Goal: Information Seeking & Learning: Learn about a topic

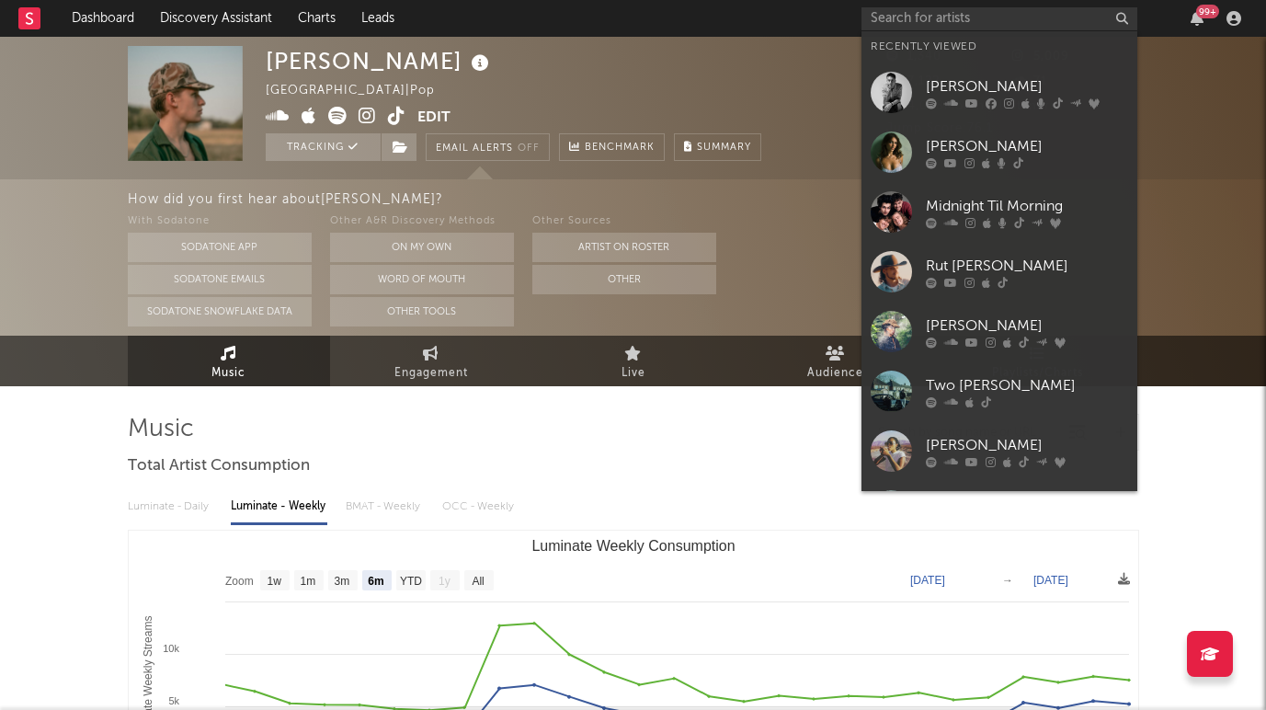
select select "6m"
click at [920, 23] on input "text" at bounding box center [1000, 18] width 276 height 23
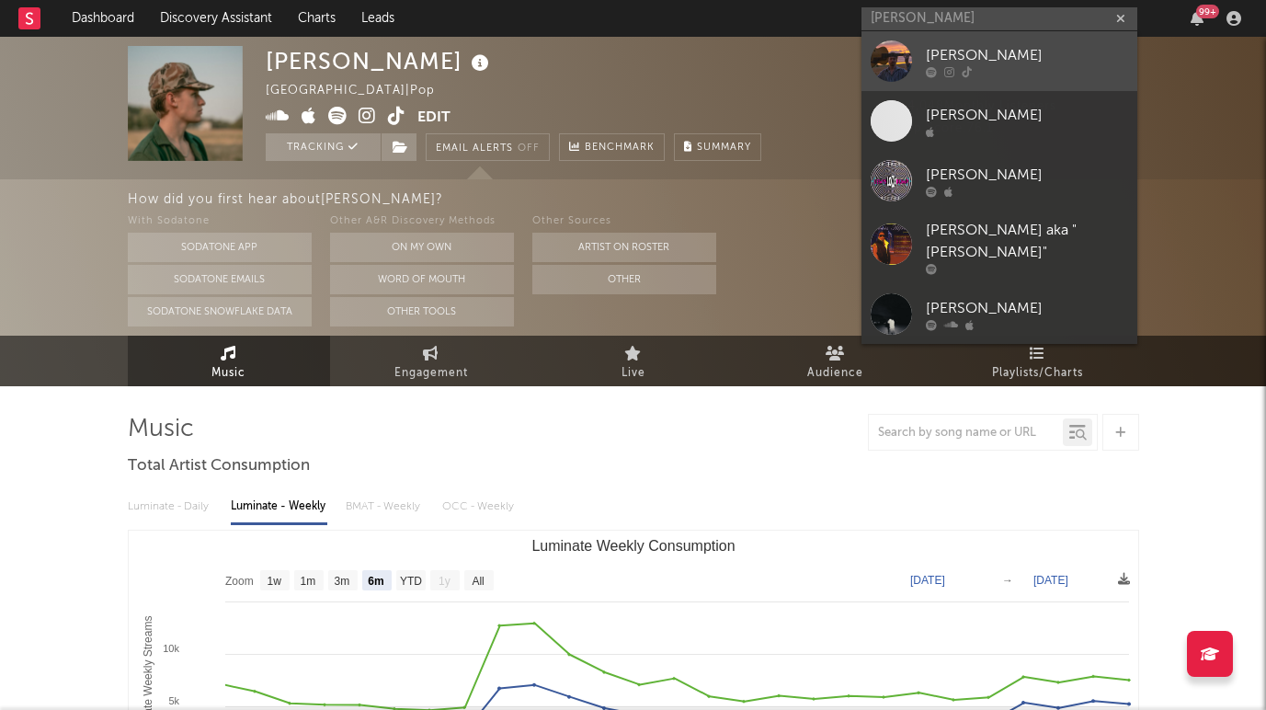
type input "[PERSON_NAME]"
click at [947, 40] on link "[PERSON_NAME]" at bounding box center [1000, 61] width 276 height 60
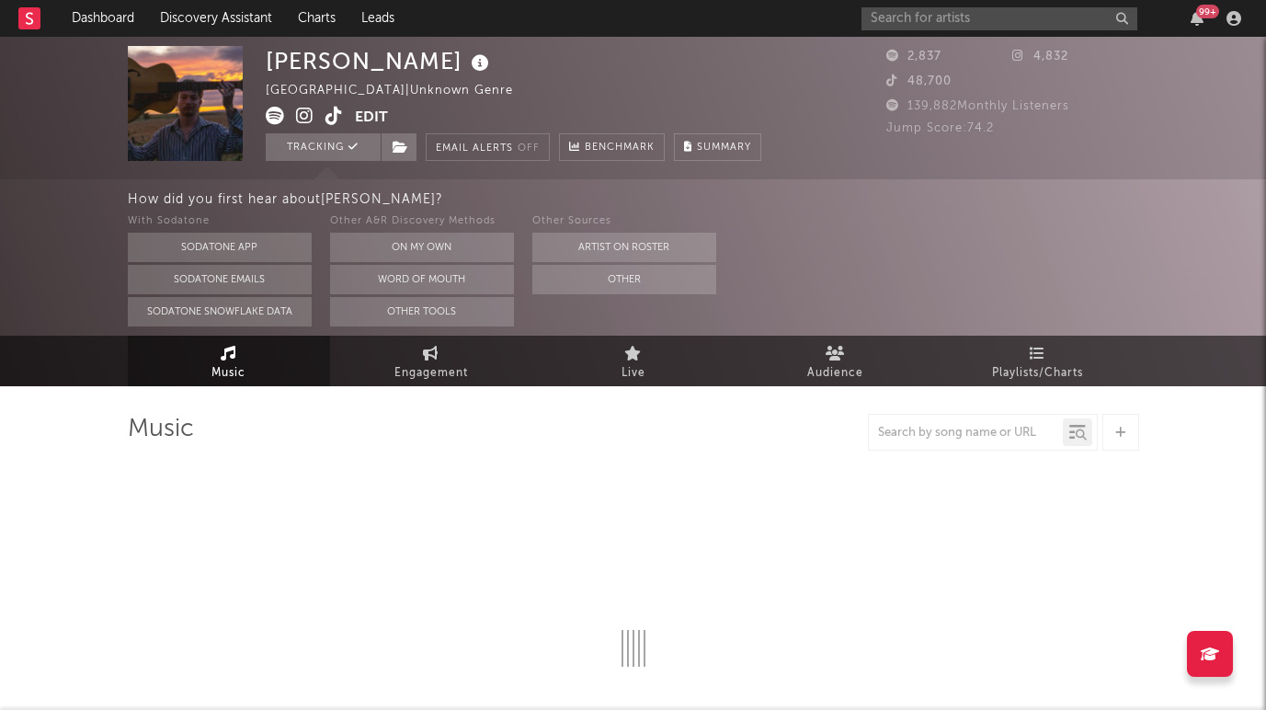
select select "1w"
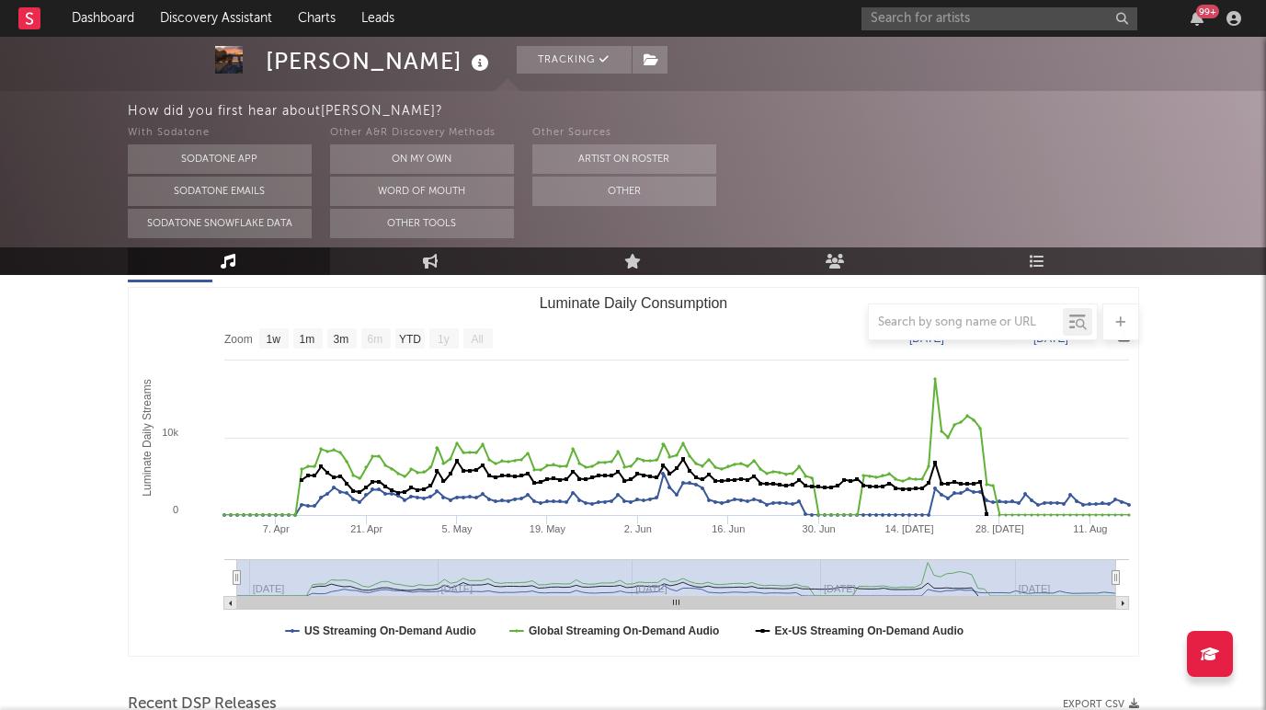
scroll to position [214, 0]
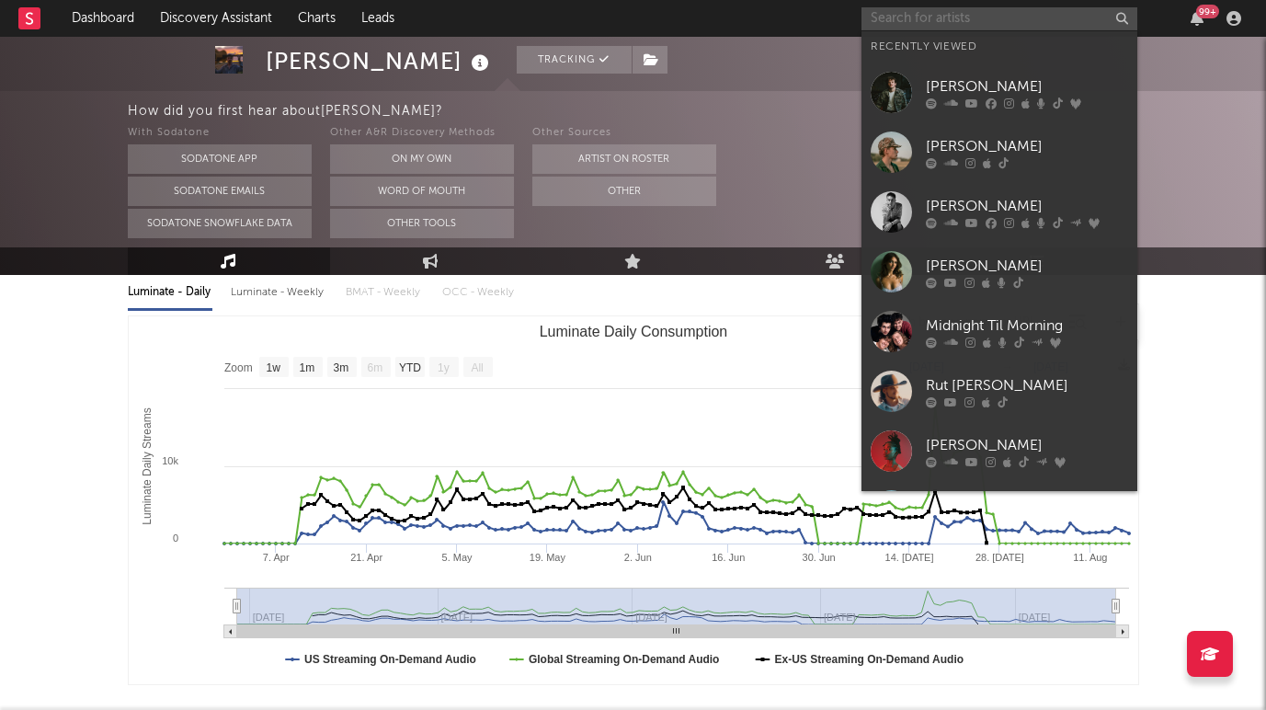
click at [898, 9] on input "text" at bounding box center [1000, 18] width 276 height 23
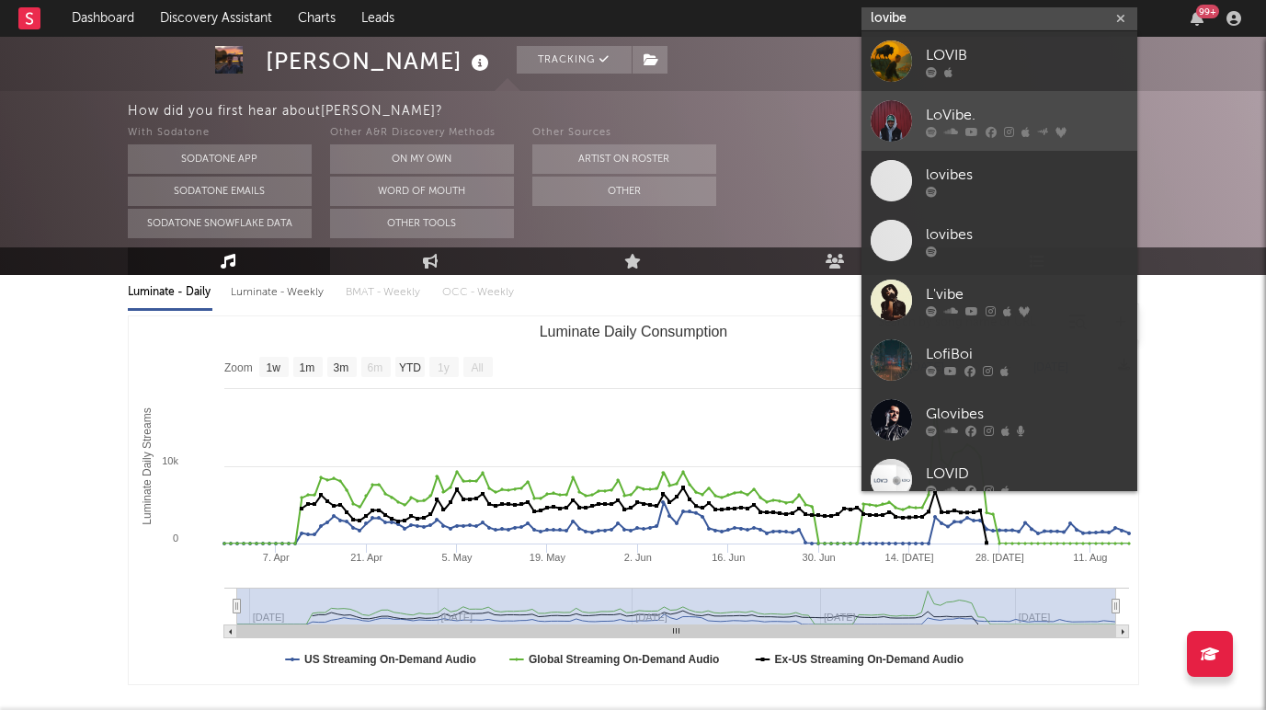
type input "lovibe"
click at [945, 102] on link "LoVibe." at bounding box center [1000, 121] width 276 height 60
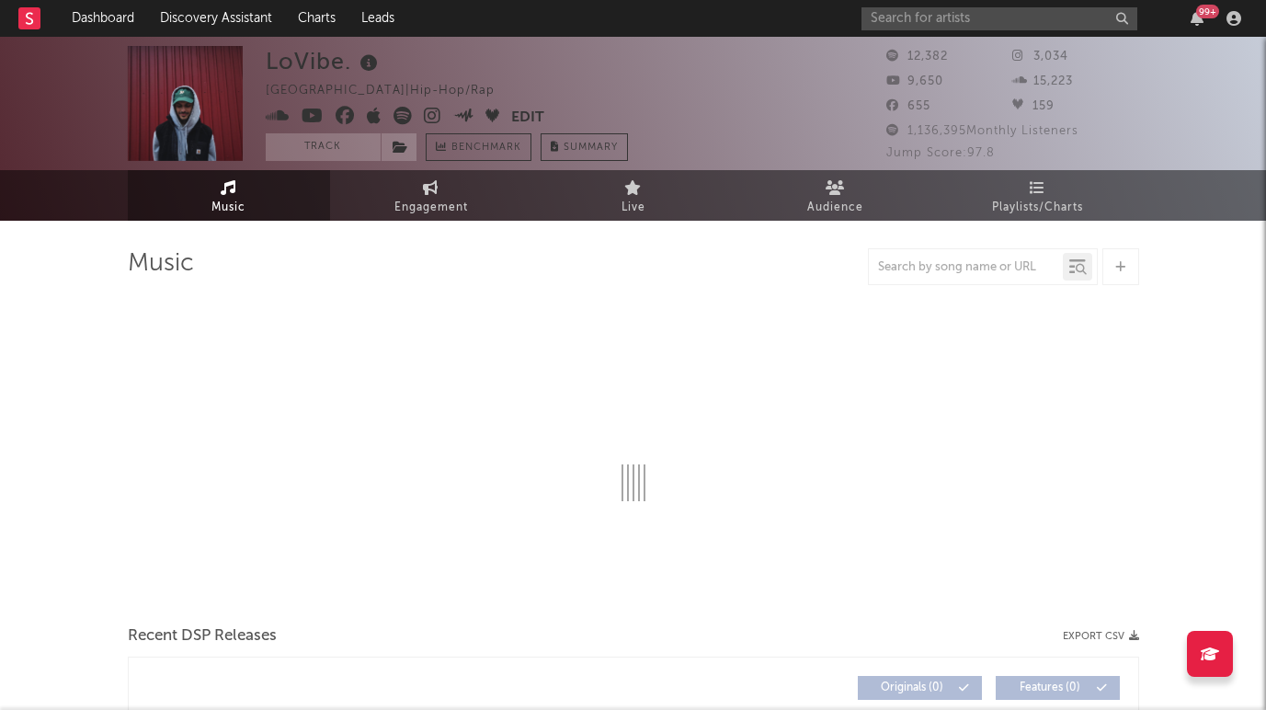
select select "6m"
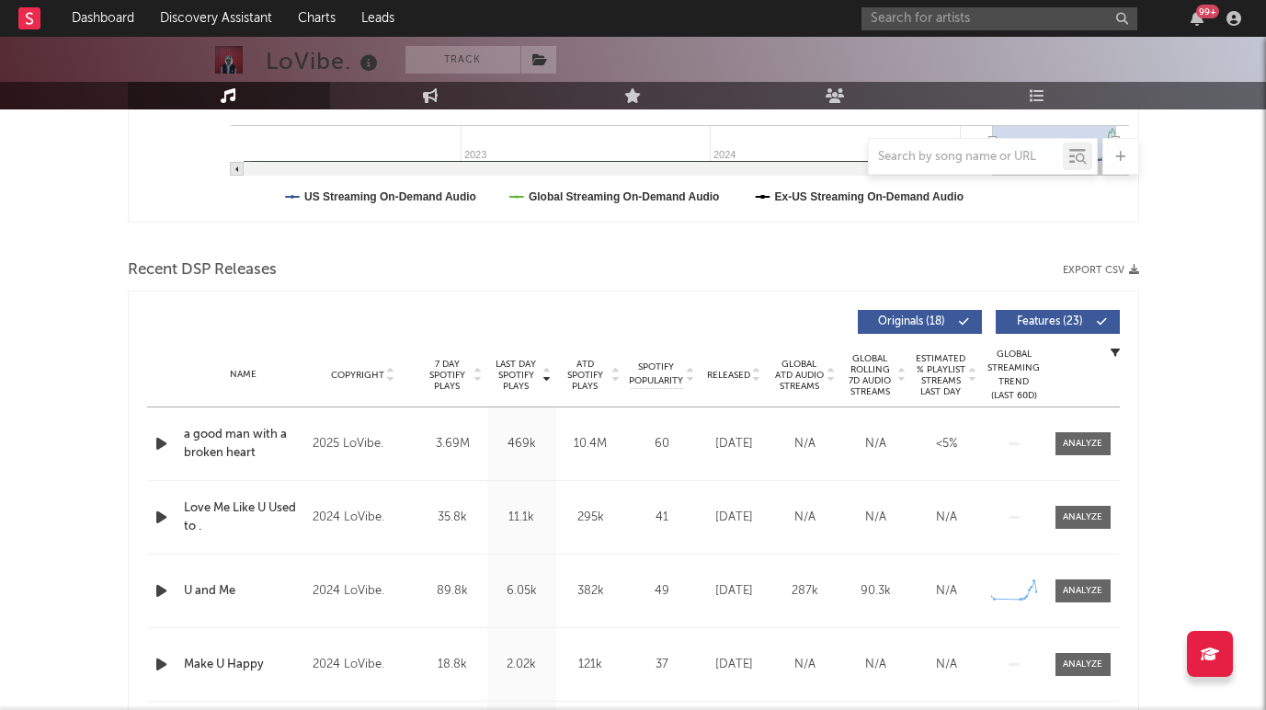
scroll to position [531, 0]
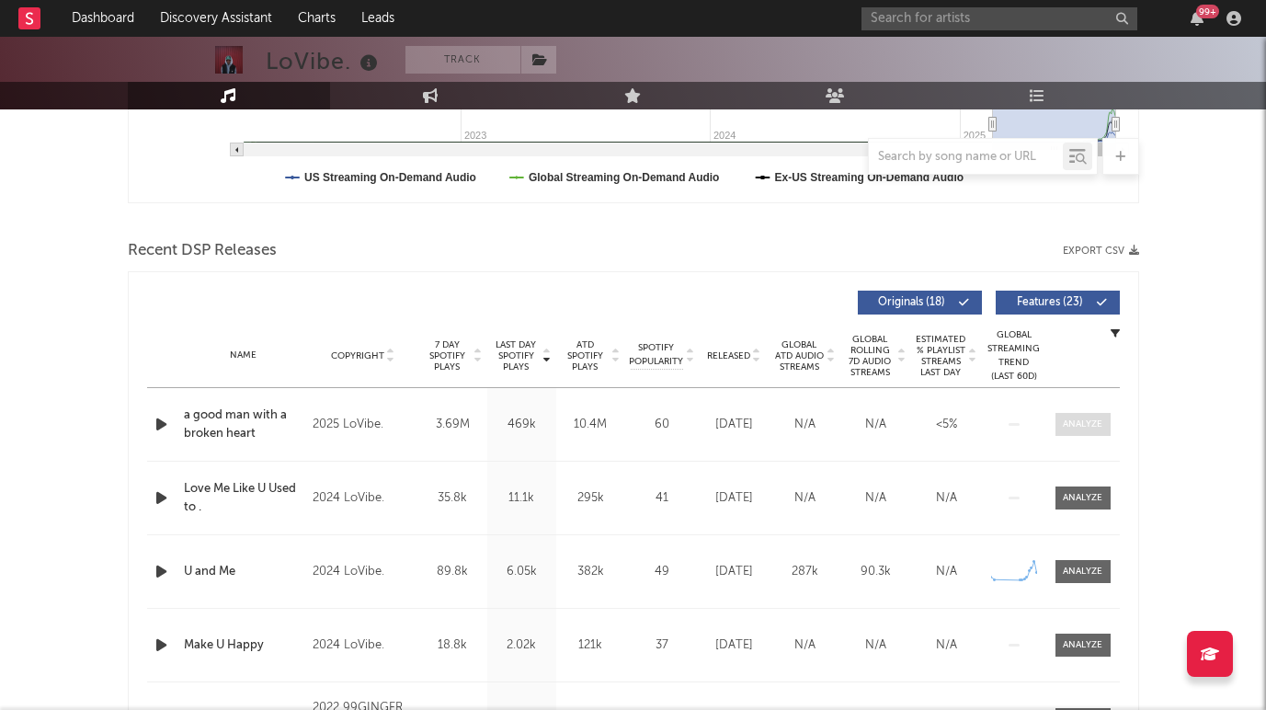
click at [1072, 428] on div at bounding box center [1083, 424] width 40 height 14
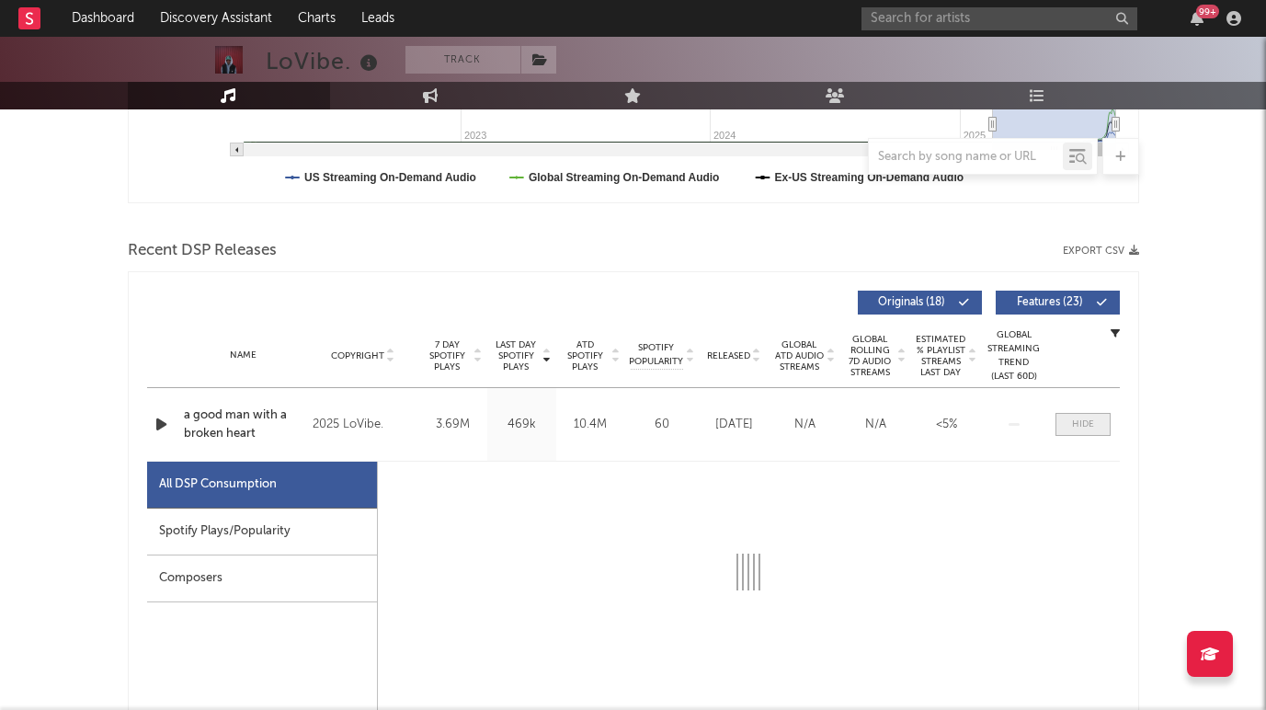
select select "1w"
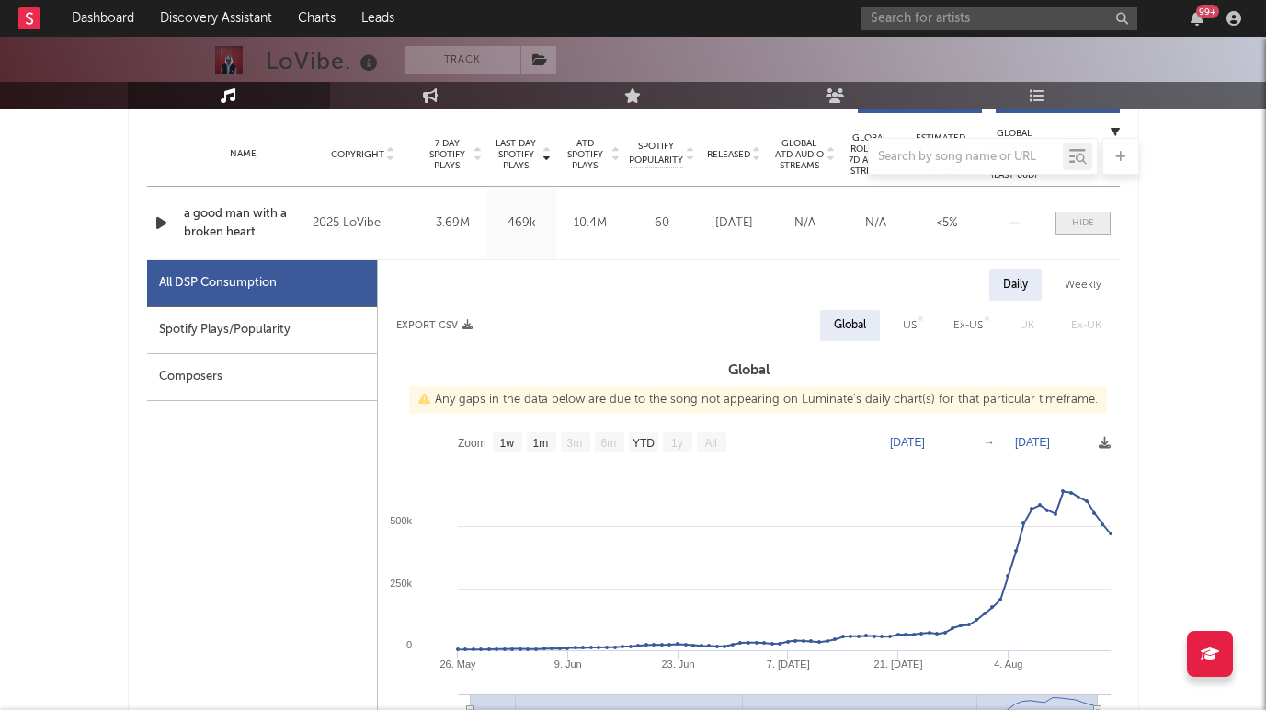
scroll to position [767, 0]
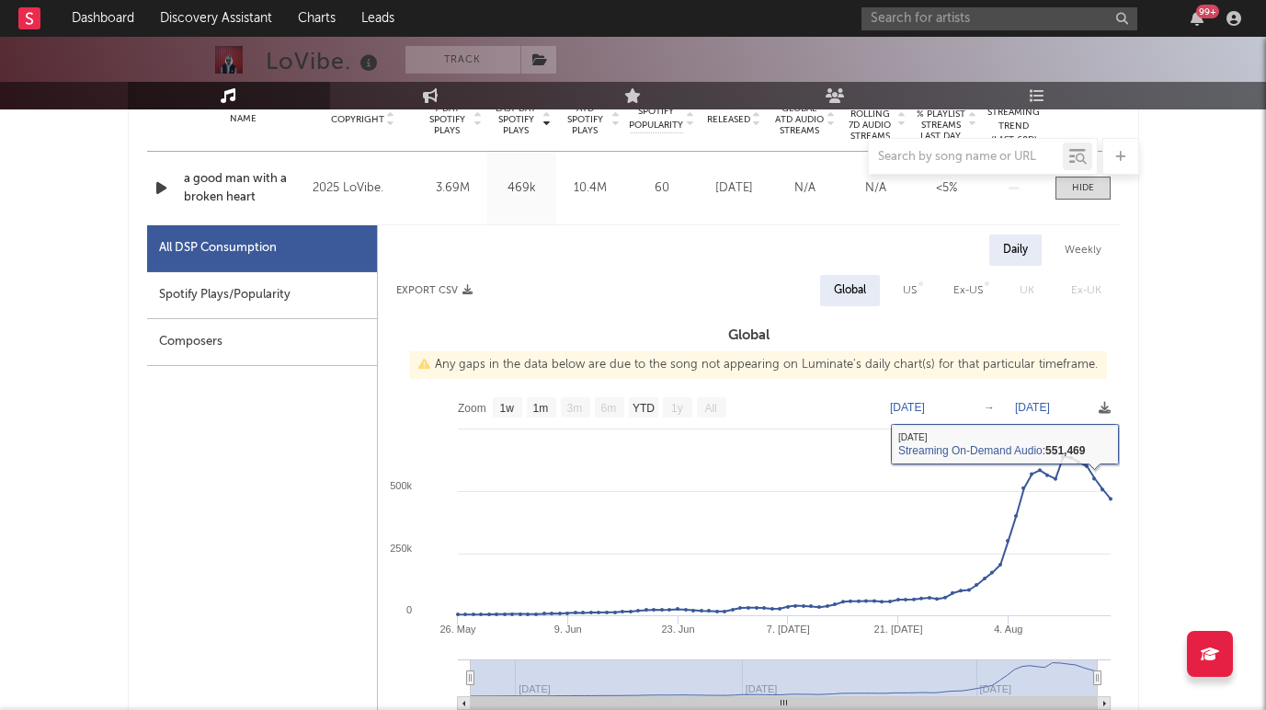
click at [913, 284] on div "US" at bounding box center [910, 291] width 14 height 22
select select "1w"
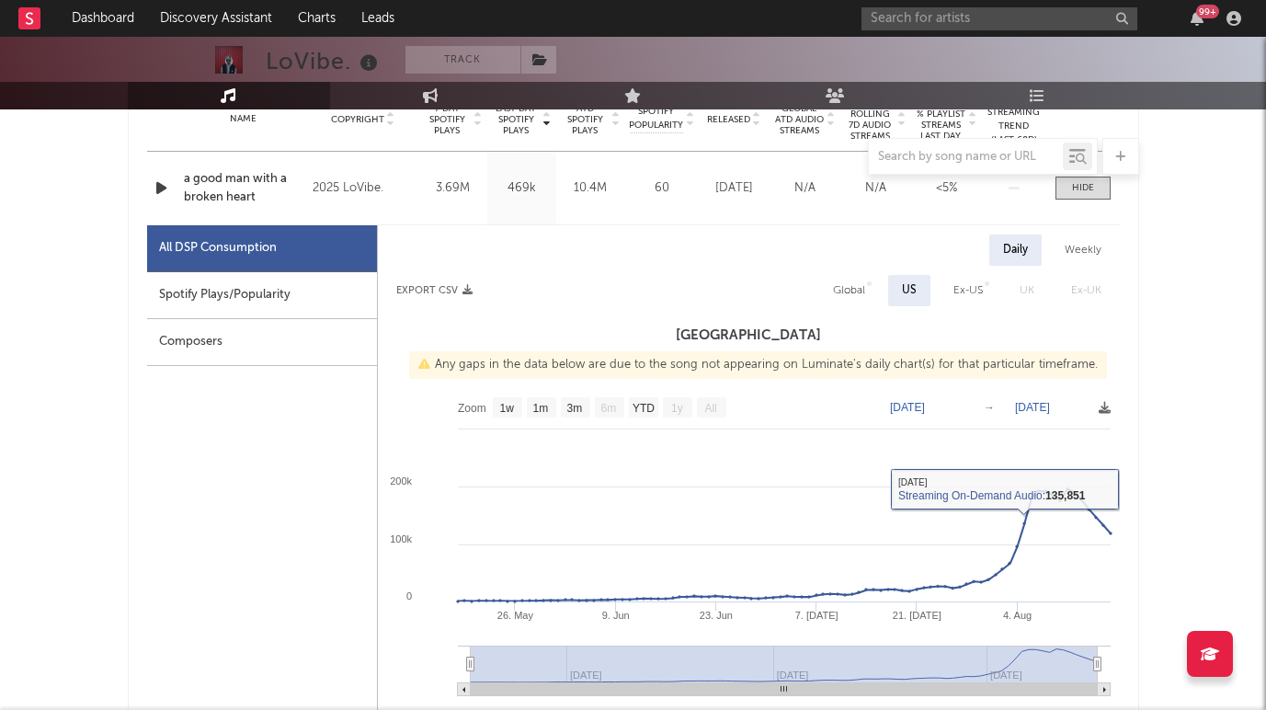
click at [851, 296] on div "Global" at bounding box center [849, 291] width 32 height 22
select select "1w"
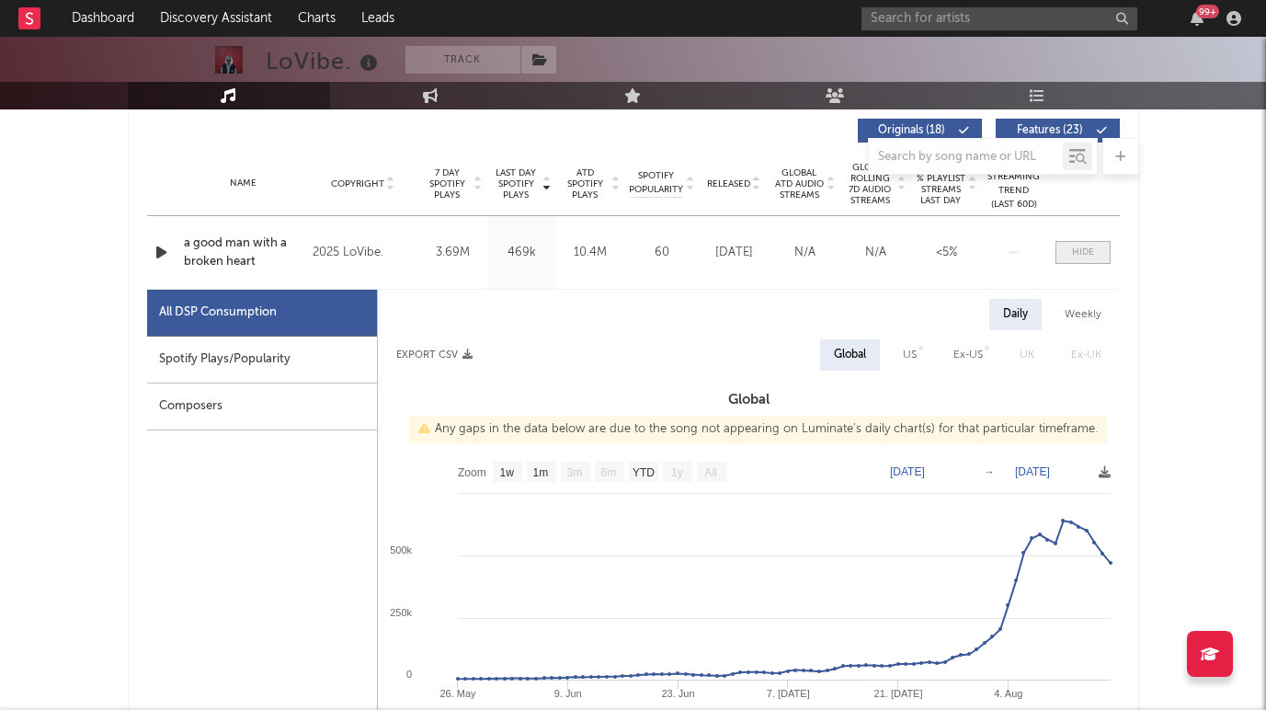
scroll to position [700, 0]
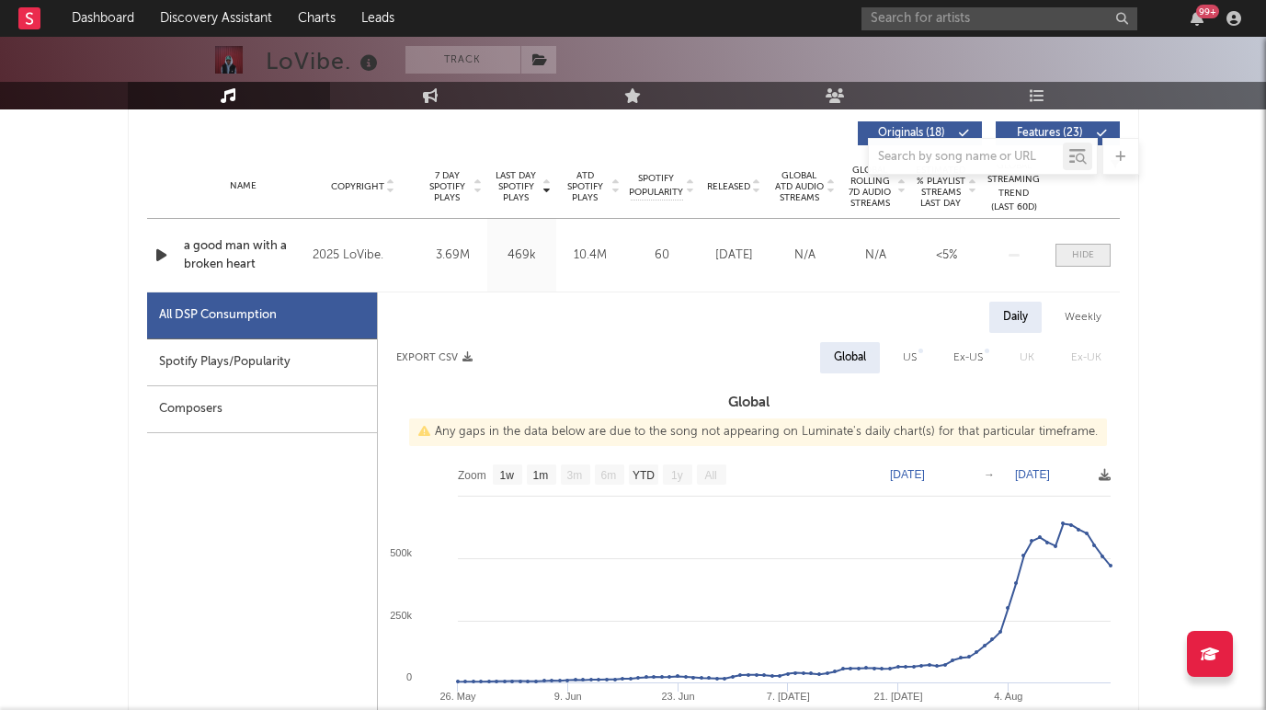
click at [1083, 256] on div at bounding box center [1083, 255] width 22 height 14
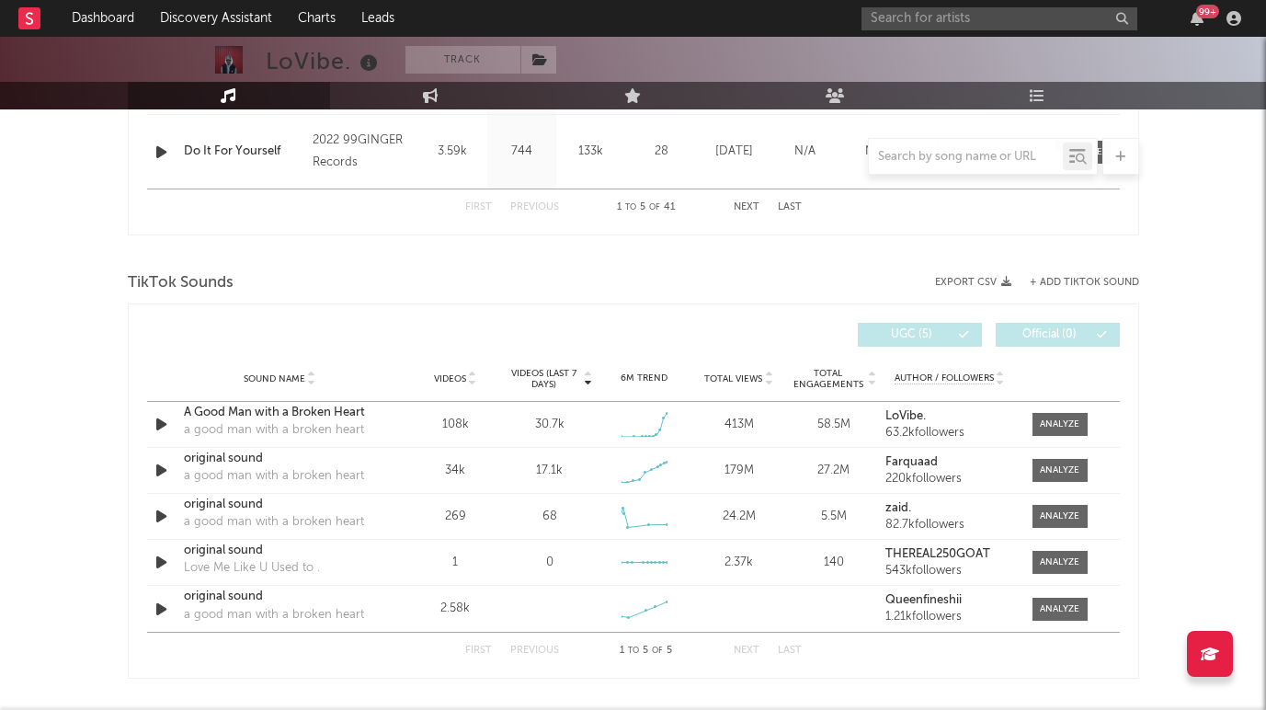
scroll to position [1153, 0]
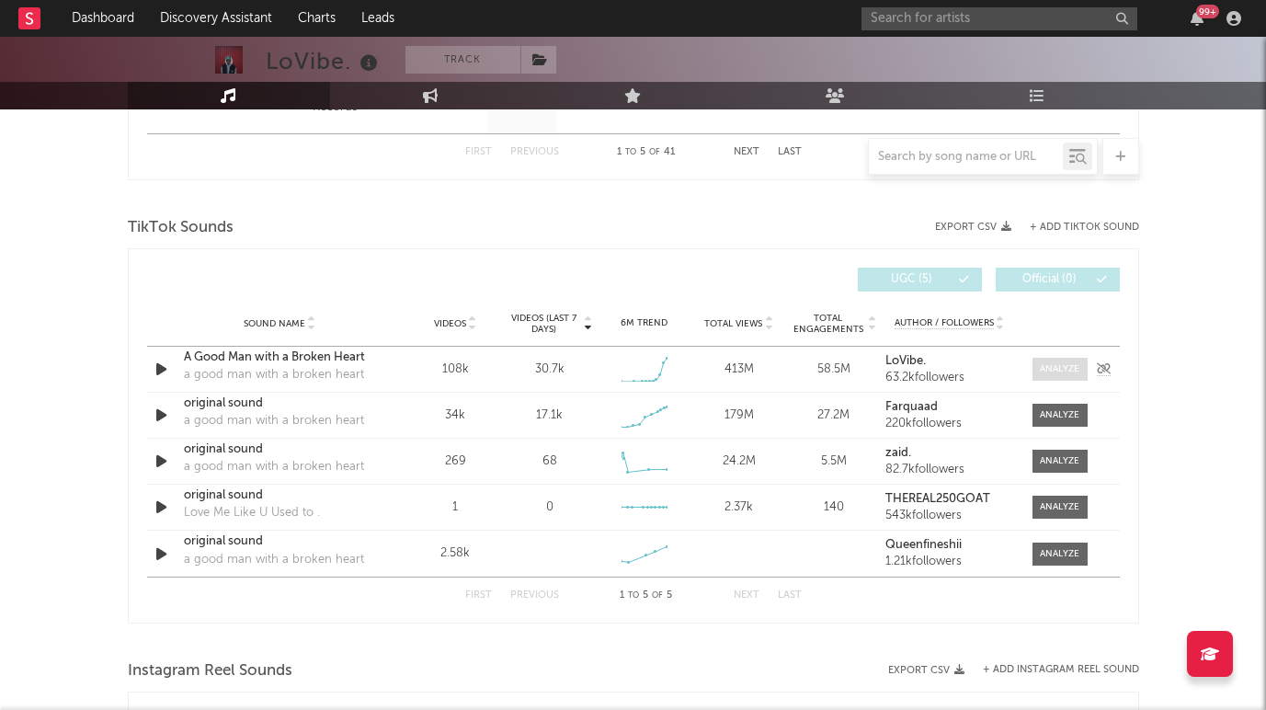
click at [1047, 366] on div at bounding box center [1060, 369] width 40 height 14
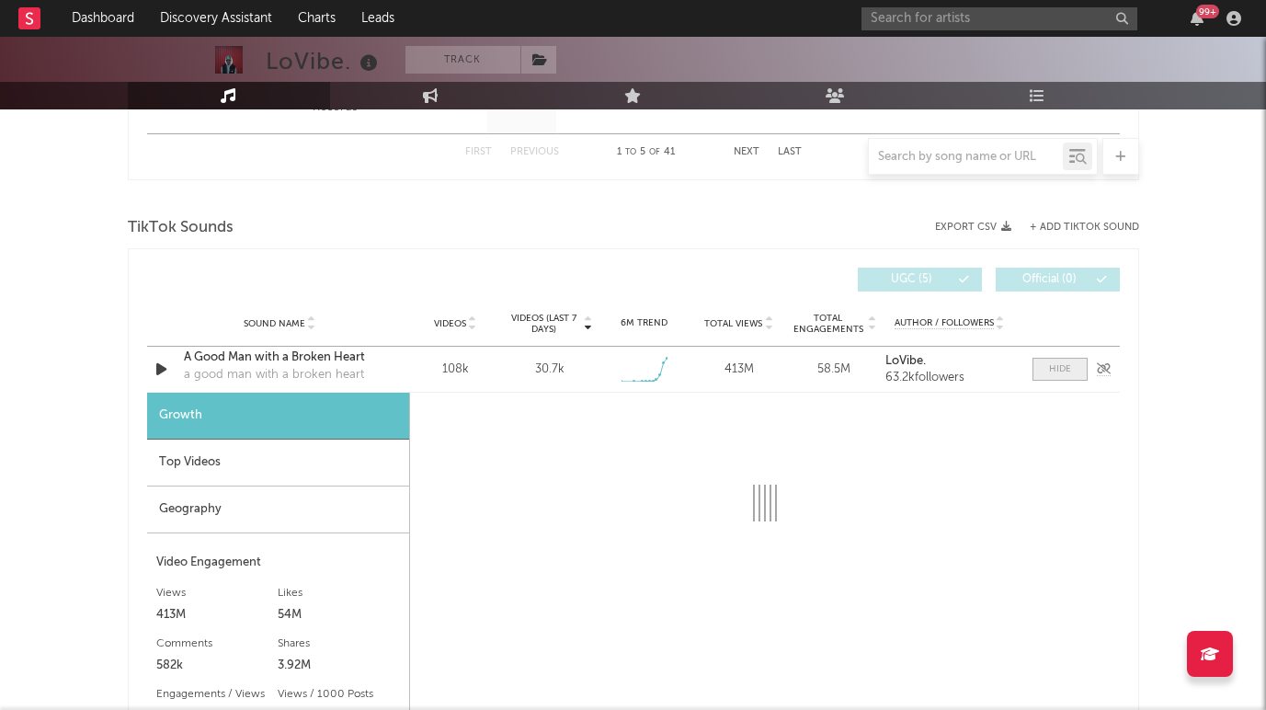
select select "1w"
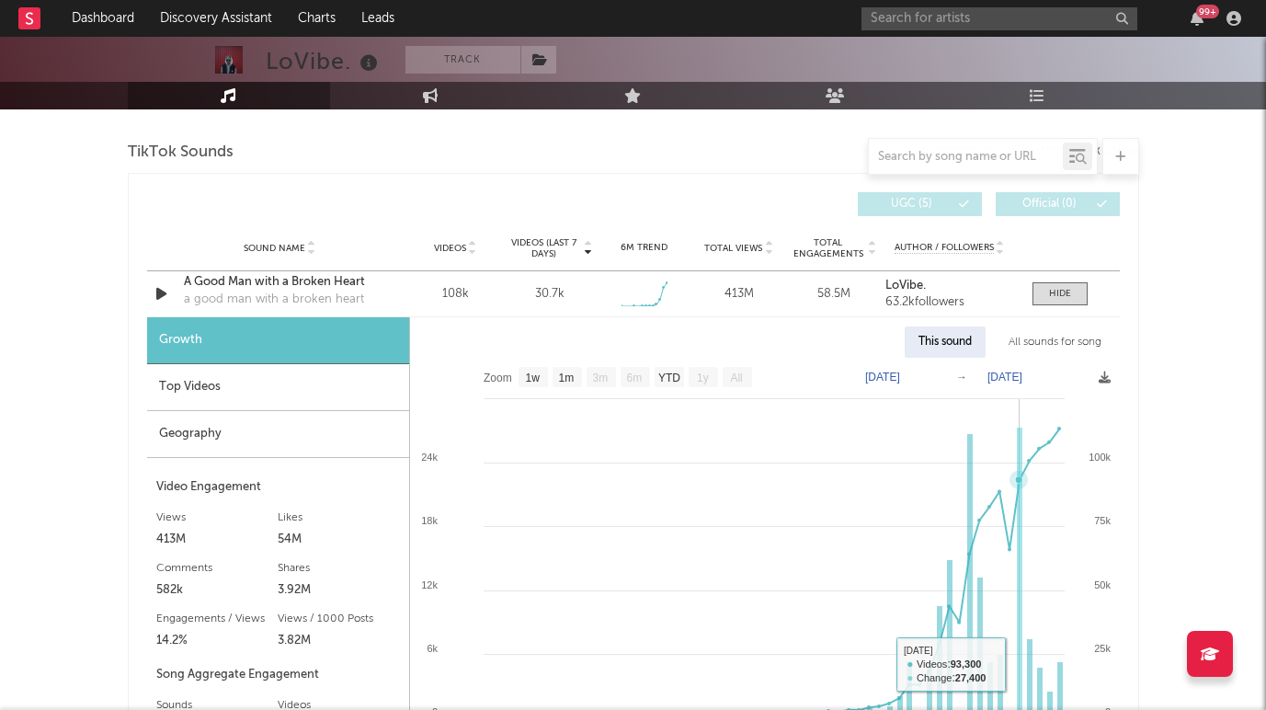
scroll to position [1228, 0]
click at [1050, 300] on div at bounding box center [1060, 295] width 22 height 14
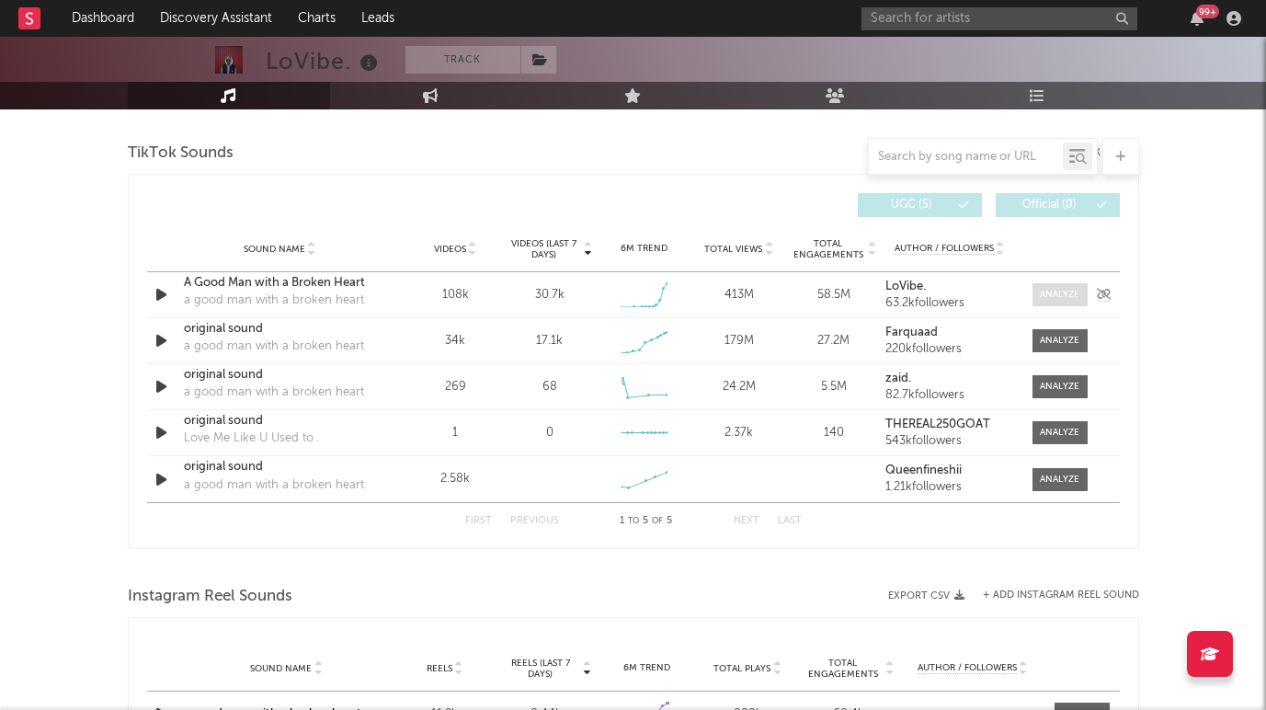
click at [1058, 289] on div at bounding box center [1060, 295] width 40 height 14
select select "1w"
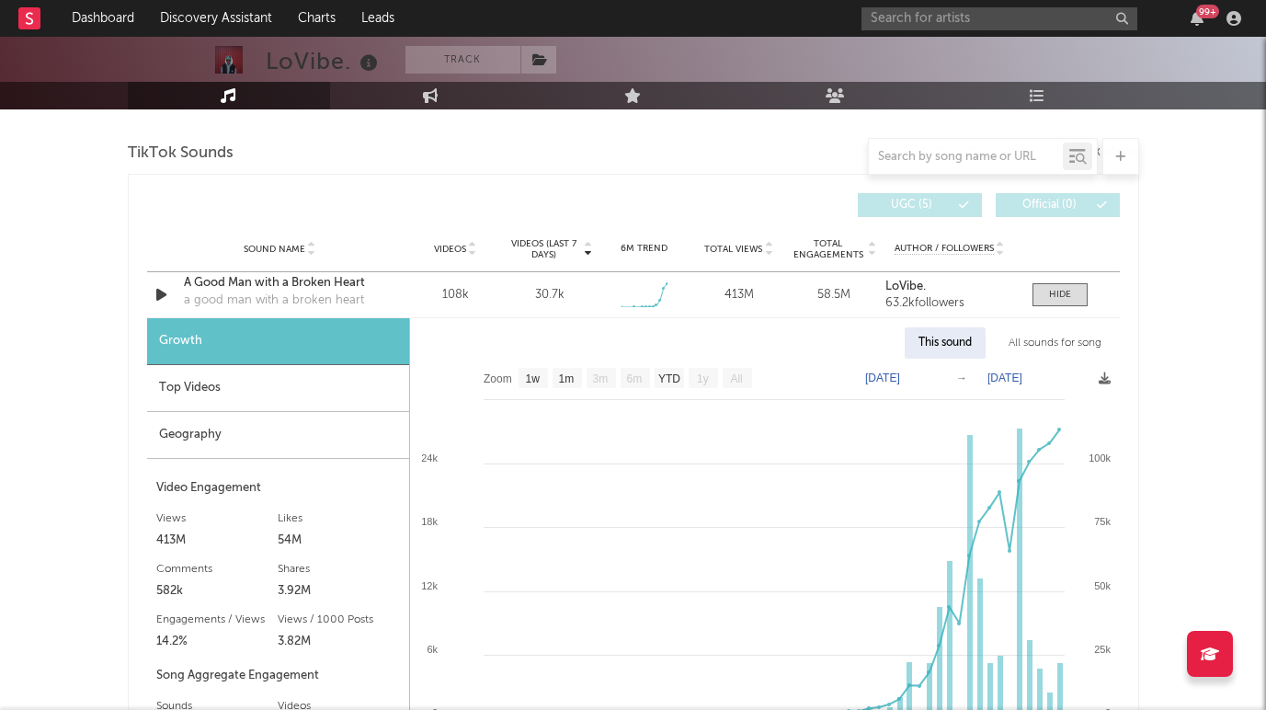
scroll to position [1320, 0]
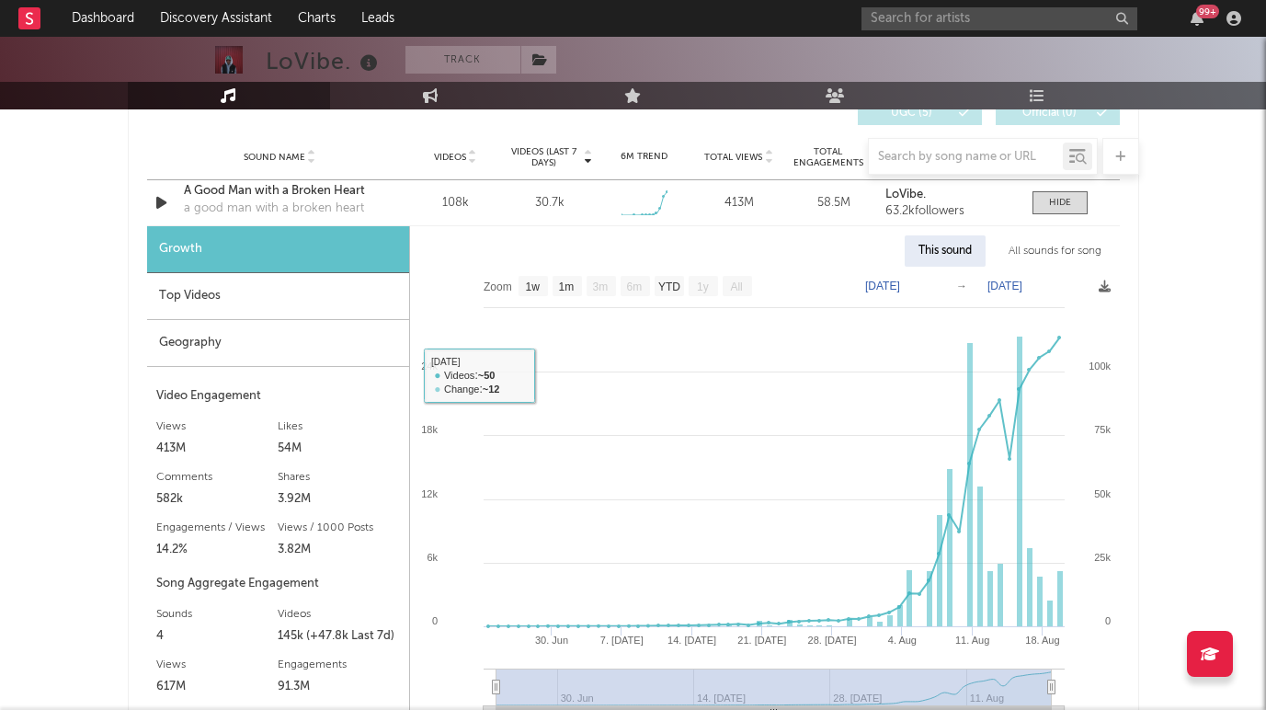
click at [187, 300] on div "Top Videos" at bounding box center [278, 296] width 262 height 47
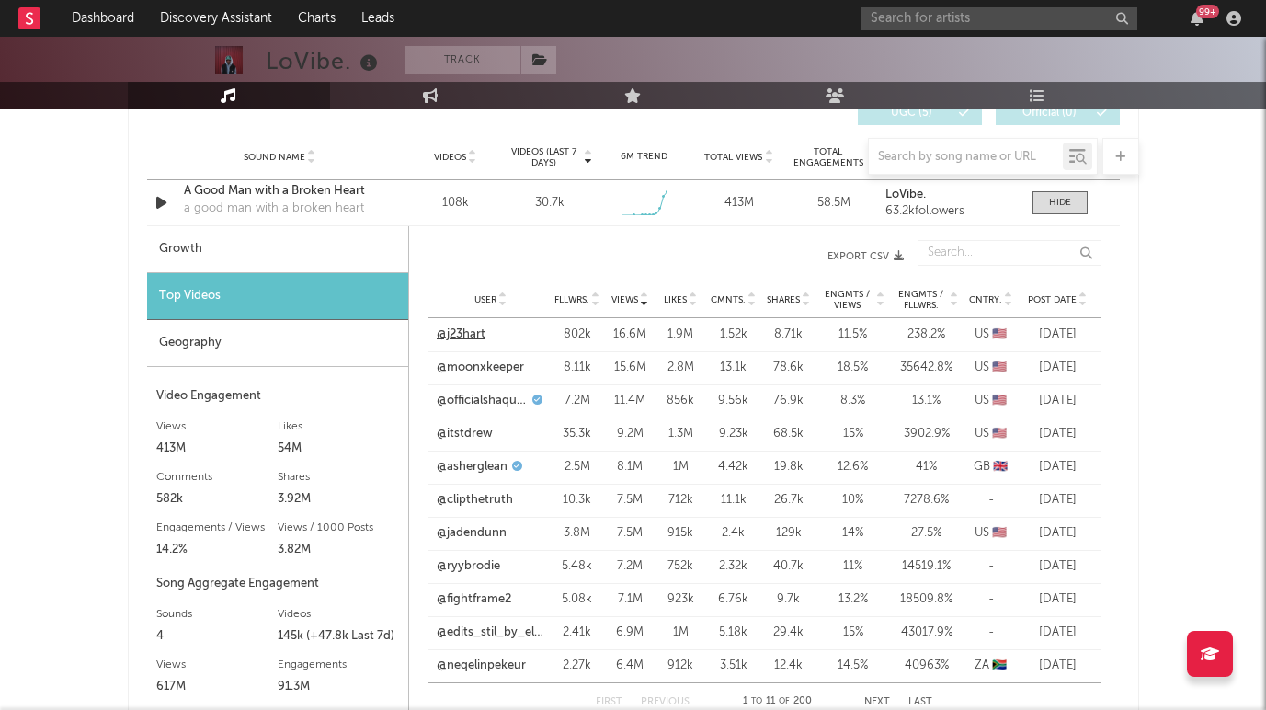
click at [466, 327] on link "@j23hart" at bounding box center [461, 335] width 49 height 18
click at [474, 366] on link "@moonxkeeper" at bounding box center [480, 368] width 87 height 18
